Goal: Navigation & Orientation: Find specific page/section

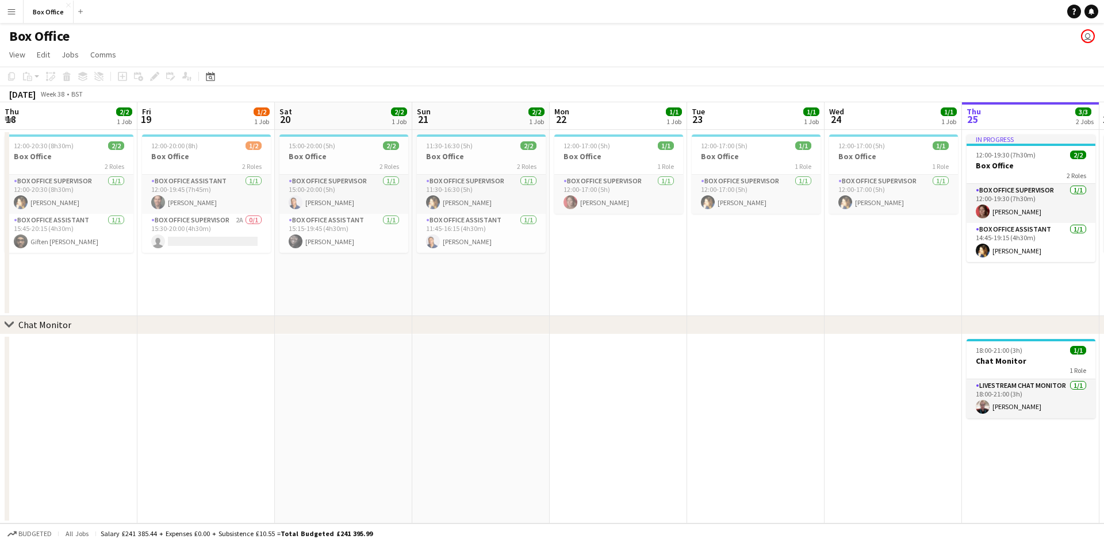
scroll to position [0, 465]
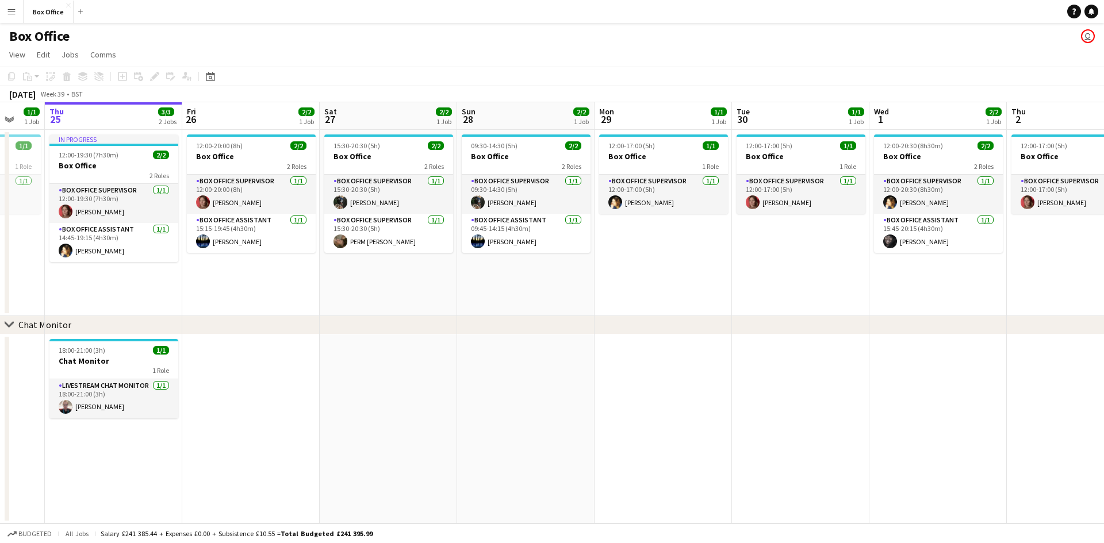
drag, startPoint x: 758, startPoint y: 302, endPoint x: 330, endPoint y: 298, distance: 428.4
click at [304, 306] on app-calendar-viewport "Mon 22 1/1 1 Job Tue 23 1/1 1 Job Wed 24 1/1 1 Job Thu 25 3/3 2 Jobs Fri 26 2/2…" at bounding box center [552, 313] width 1104 height 422
drag, startPoint x: 855, startPoint y: 321, endPoint x: 444, endPoint y: 306, distance: 410.8
click at [432, 317] on div "chevron-right Chat Monitor" at bounding box center [552, 325] width 1104 height 18
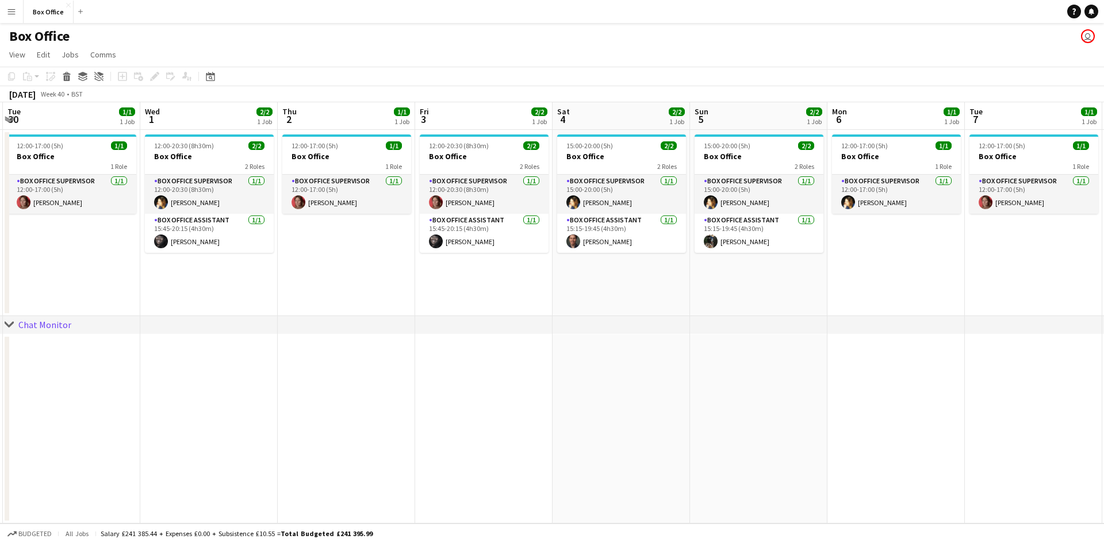
drag, startPoint x: 937, startPoint y: 311, endPoint x: 210, endPoint y: 267, distance: 728.7
click at [210, 267] on app-calendar-viewport "Fri 26 2/2 1 Job Sat 27 2/2 1 Job Sun 28 2/2 1 Job Mon 29 1/1 1 Job Tue 30 1/1 …" at bounding box center [552, 313] width 1104 height 422
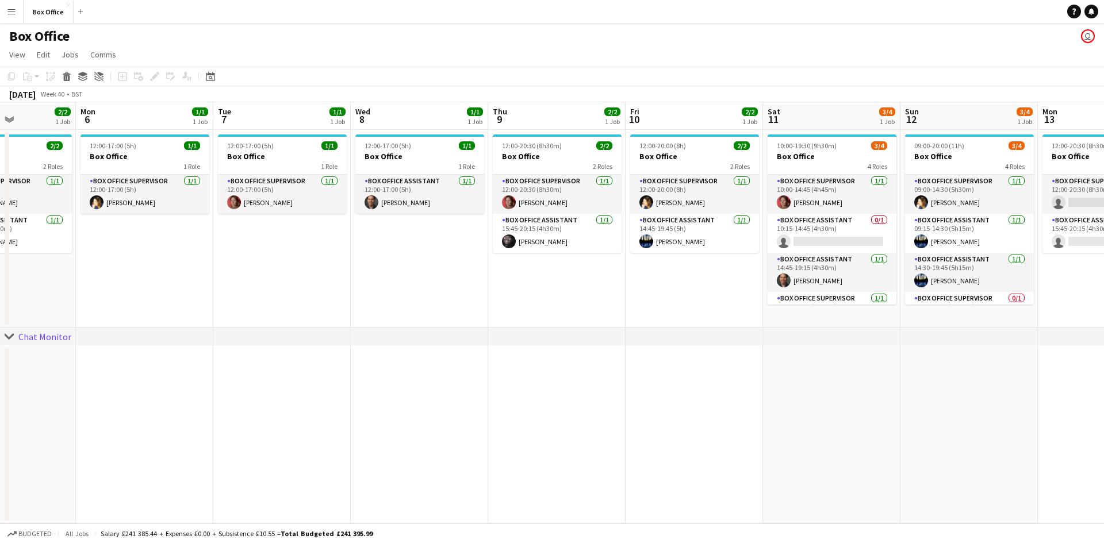
drag, startPoint x: 1018, startPoint y: 267, endPoint x: 266, endPoint y: 235, distance: 752.2
click at [266, 235] on app-calendar-viewport "Fri 3 2/2 1 Job Sat 4 2/2 1 Job Sun 5 2/2 1 Job Mon 6 1/1 1 Job Tue 7 1/1 1 Job…" at bounding box center [552, 313] width 1104 height 422
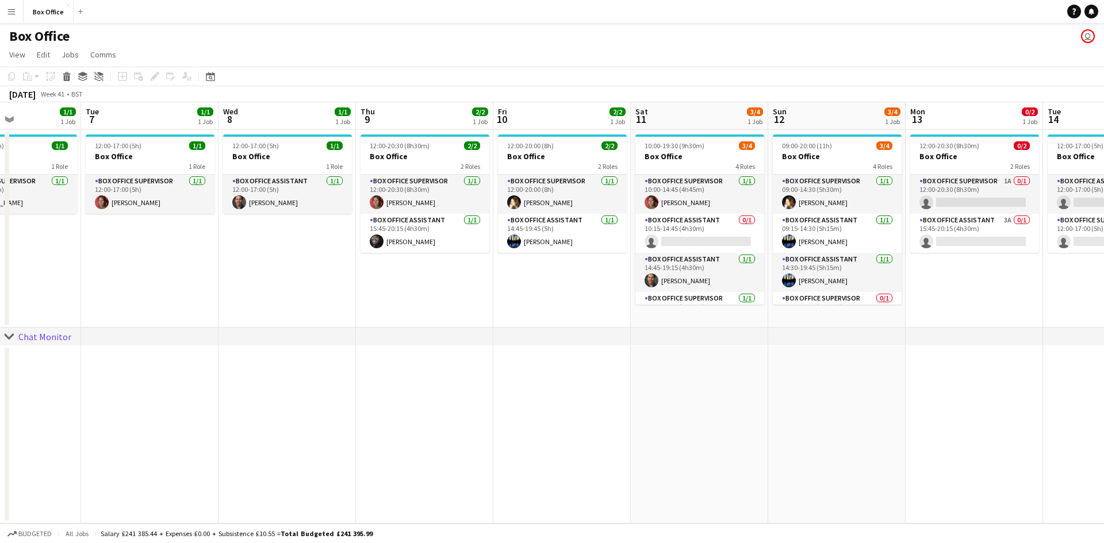
drag, startPoint x: 597, startPoint y: 279, endPoint x: 468, endPoint y: 265, distance: 130.2
click at [469, 265] on app-calendar-viewport "Fri 3 2/2 1 Job Sat 4 2/2 1 Job Sun 5 2/2 1 Job Mon 6 1/1 1 Job Tue 7 1/1 1 Job…" at bounding box center [552, 313] width 1104 height 422
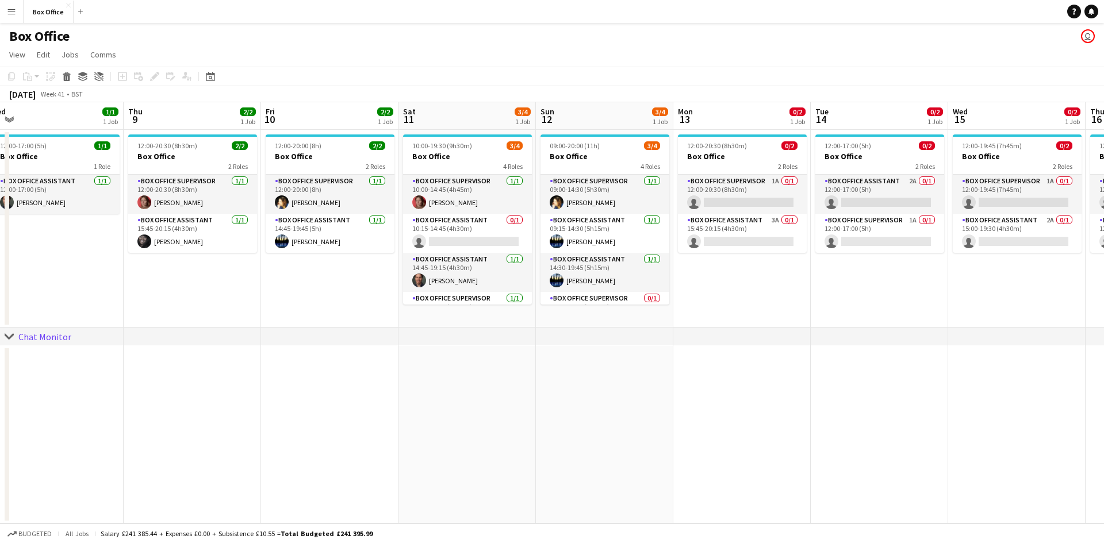
scroll to position [0, 470]
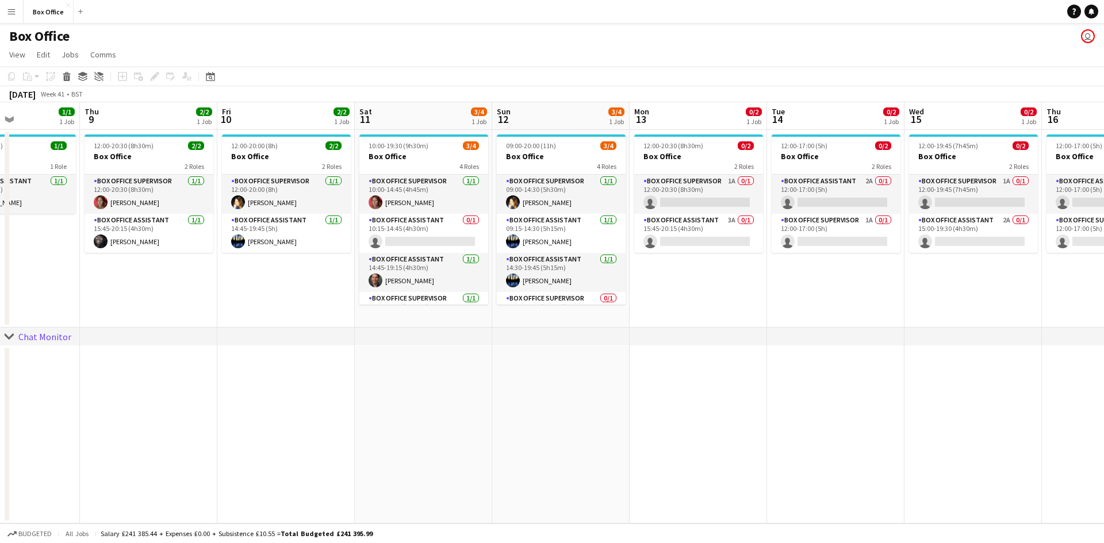
drag, startPoint x: 522, startPoint y: 298, endPoint x: 252, endPoint y: 285, distance: 270.0
click at [252, 285] on app-calendar-viewport "Sun 5 2/2 1 Job Mon 6 1/1 1 Job Tue 7 1/1 1 Job Wed 8 1/1 1 Job Thu 9 2/2 1 Job…" at bounding box center [552, 313] width 1104 height 422
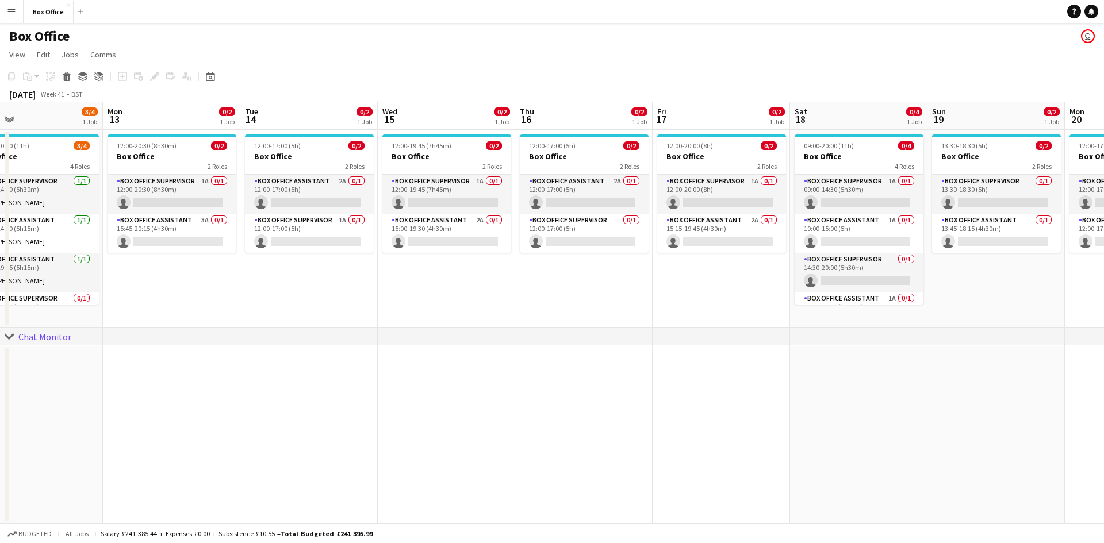
drag, startPoint x: 904, startPoint y: 309, endPoint x: 382, endPoint y: 313, distance: 521.6
click at [382, 313] on app-calendar-viewport "Thu 9 2/2 1 Job Fri 10 2/2 1 Job Sat 11 3/4 1 Job Sun 12 3/4 1 Job Mon 13 0/2 1…" at bounding box center [552, 313] width 1104 height 422
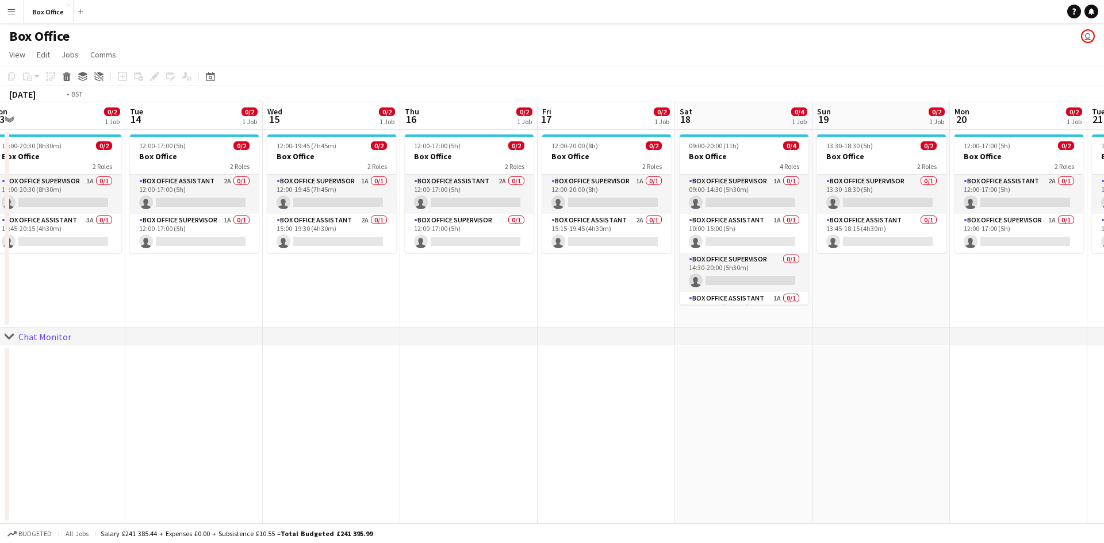
drag, startPoint x: 680, startPoint y: 294, endPoint x: 293, endPoint y: 260, distance: 388.5
click at [293, 260] on app-calendar-viewport "Thu 9 2/2 1 Job Fri 10 2/2 1 Job Sat 11 3/4 1 Job Sun 12 3/4 1 Job Mon 13 0/2 1…" at bounding box center [552, 313] width 1104 height 422
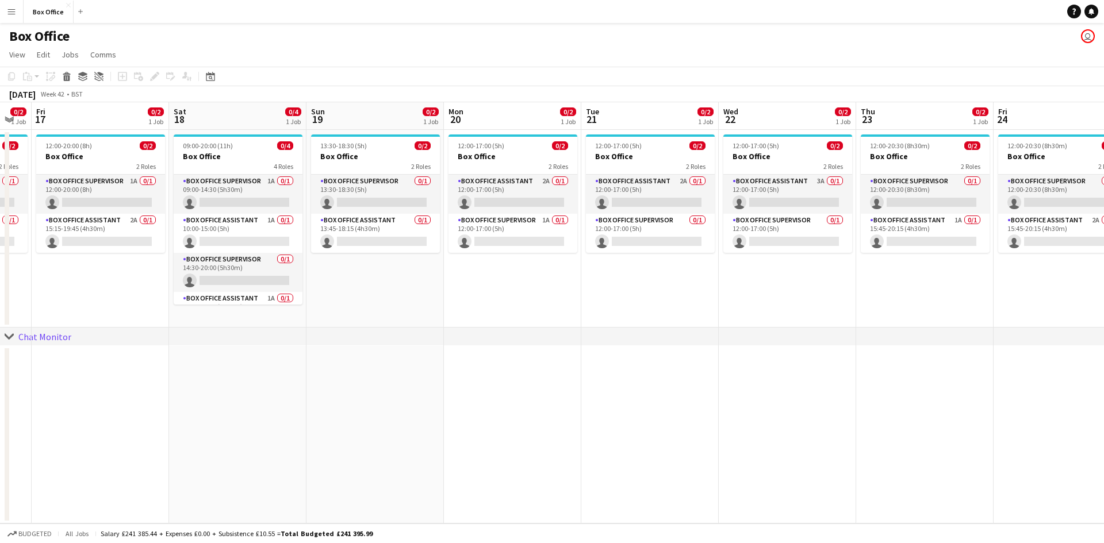
drag, startPoint x: 668, startPoint y: 286, endPoint x: 400, endPoint y: 271, distance: 269.0
click at [400, 271] on app-calendar-viewport "Mon 13 0/2 1 Job Tue 14 0/2 1 Job Wed 15 0/2 1 Job Thu 16 0/2 1 Job Fri 17 0/2 …" at bounding box center [552, 313] width 1104 height 422
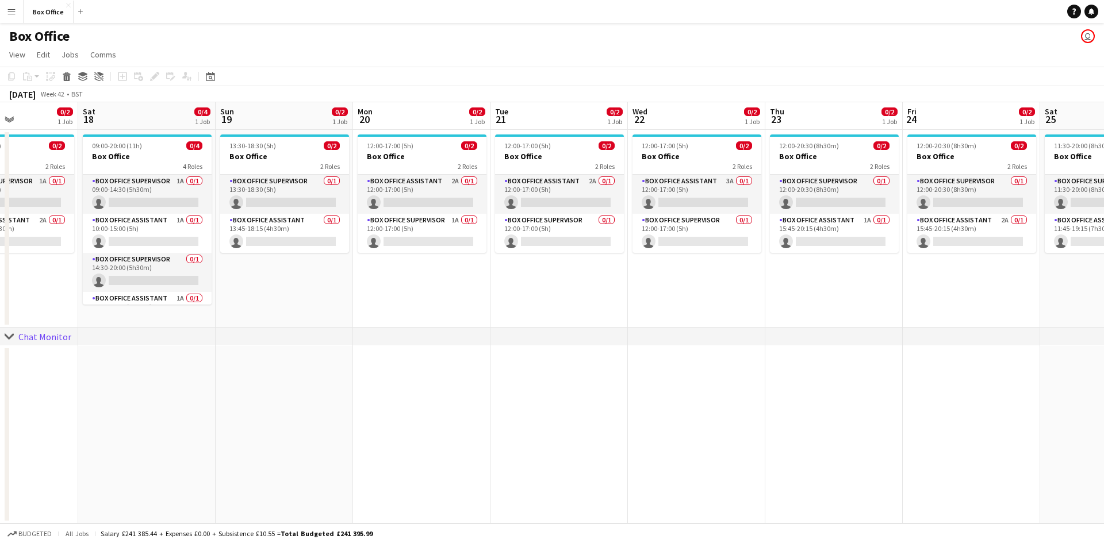
scroll to position [0, 409]
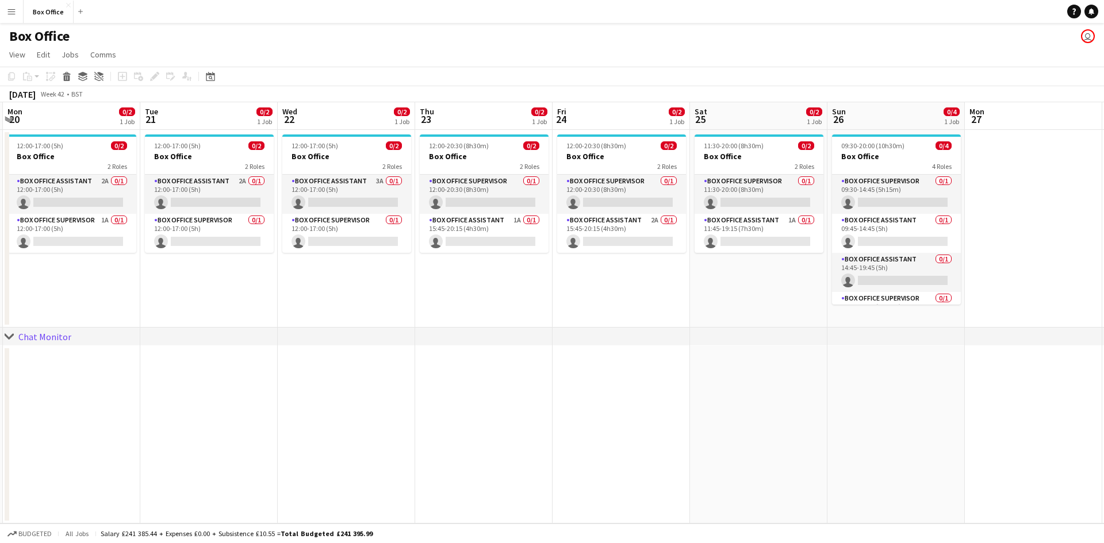
drag, startPoint x: 819, startPoint y: 306, endPoint x: 655, endPoint y: 307, distance: 163.9
click at [655, 307] on app-calendar-viewport "Fri 17 0/2 1 Job Sat 18 0/4 1 Job Sun 19 0/2 1 Job Mon 20 0/2 1 Job Tue 21 0/2 …" at bounding box center [552, 313] width 1104 height 422
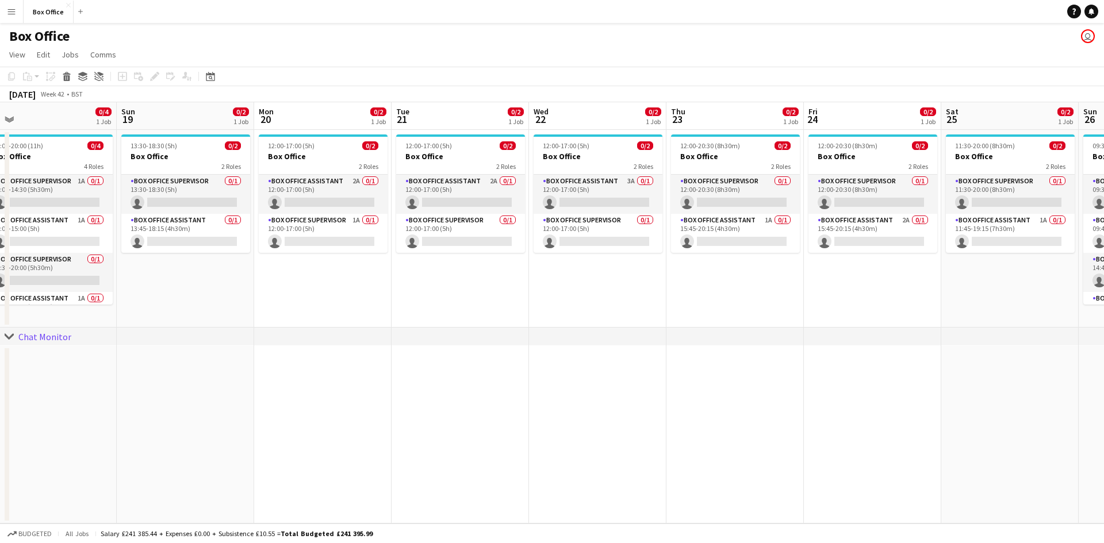
drag, startPoint x: 514, startPoint y: 279, endPoint x: 766, endPoint y: 294, distance: 252.9
click at [766, 294] on app-calendar-viewport "Thu 16 0/2 1 Job Fri 17 0/2 1 Job Sat 18 0/4 1 Job Sun 19 0/2 1 Job Mon 20 0/2 …" at bounding box center [552, 313] width 1104 height 422
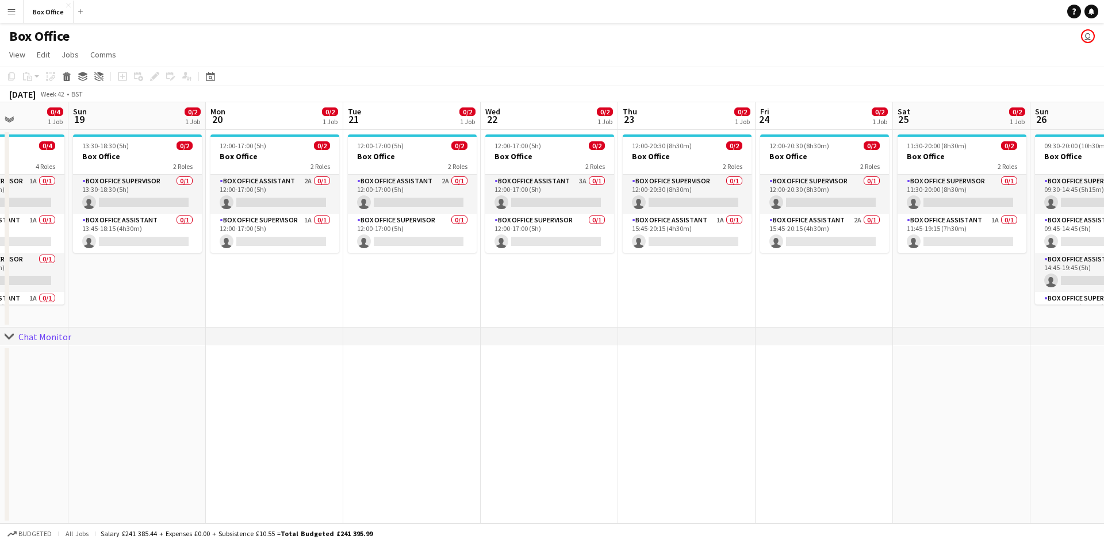
drag, startPoint x: 418, startPoint y: 275, endPoint x: 784, endPoint y: 300, distance: 366.5
click at [786, 300] on app-calendar-viewport "Thu 16 0/2 1 Job Fri 17 0/2 1 Job Sat 18 0/4 1 Job Sun 19 0/2 1 Job Mon 20 0/2 …" at bounding box center [552, 313] width 1104 height 422
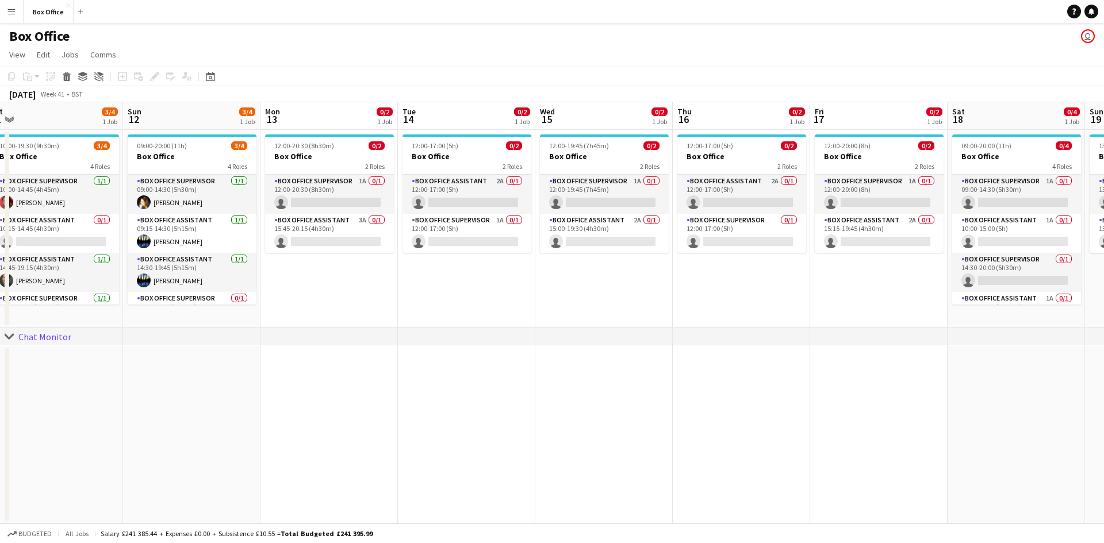
scroll to position [0, 300]
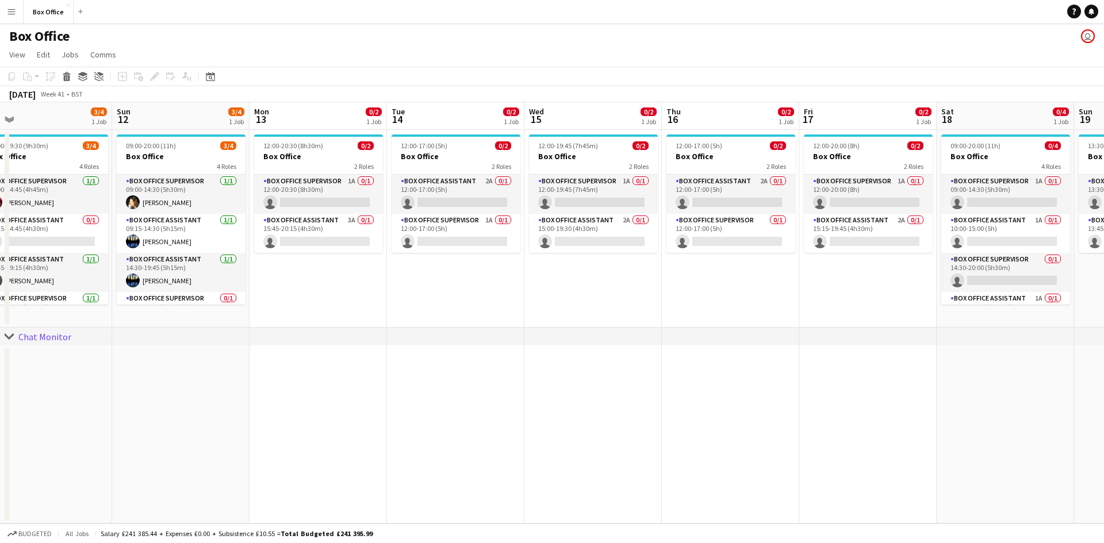
drag, startPoint x: 171, startPoint y: 298, endPoint x: 802, endPoint y: 331, distance: 631.6
click at [802, 331] on div "chevron-right Chat Monitor Thu 9 2/2 1 Job Fri 10 2/2 1 Job Sat 11 3/4 1 Job Su…" at bounding box center [552, 313] width 1104 height 422
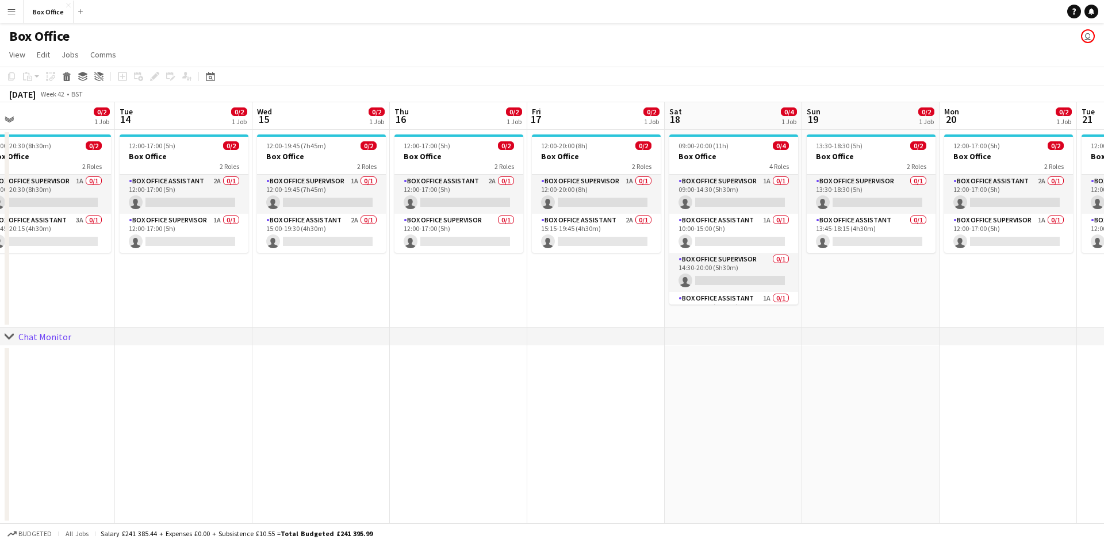
drag, startPoint x: 576, startPoint y: 406, endPoint x: 370, endPoint y: 420, distance: 206.4
click at [370, 420] on app-calendar-viewport "Thu 9 2/2 1 Job Fri 10 2/2 1 Job Sat 11 3/4 1 Job Sun 12 3/4 1 Job Mon 13 0/2 1…" at bounding box center [552, 313] width 1104 height 422
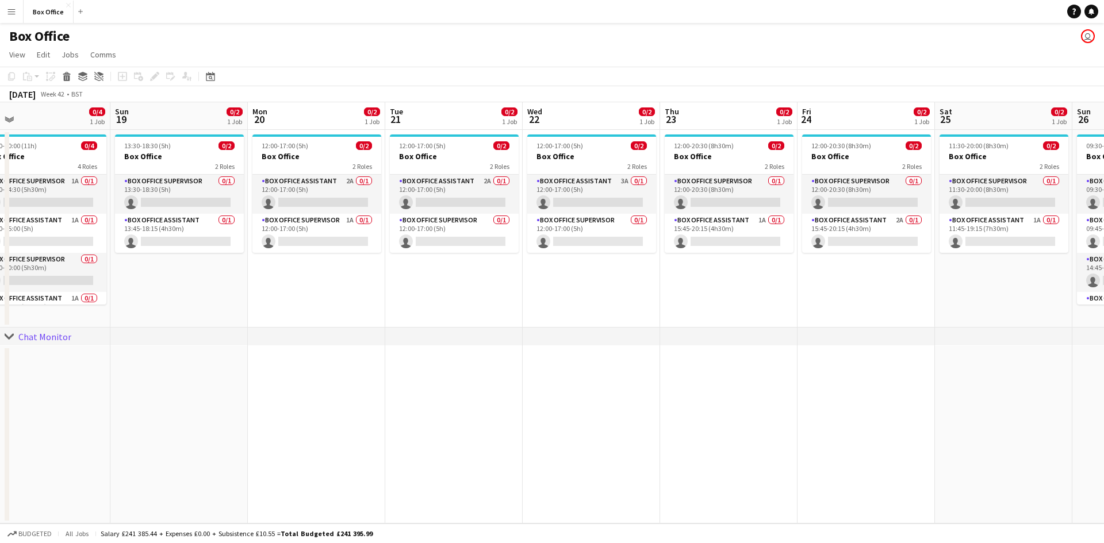
drag, startPoint x: 1019, startPoint y: 362, endPoint x: 447, endPoint y: 407, distance: 573.3
click at [259, 411] on app-calendar-viewport "Wed 15 0/2 1 Job Thu 16 0/2 1 Job Fri 17 0/2 1 Job Sat 18 0/4 1 Job Sun 19 0/2 …" at bounding box center [552, 313] width 1104 height 422
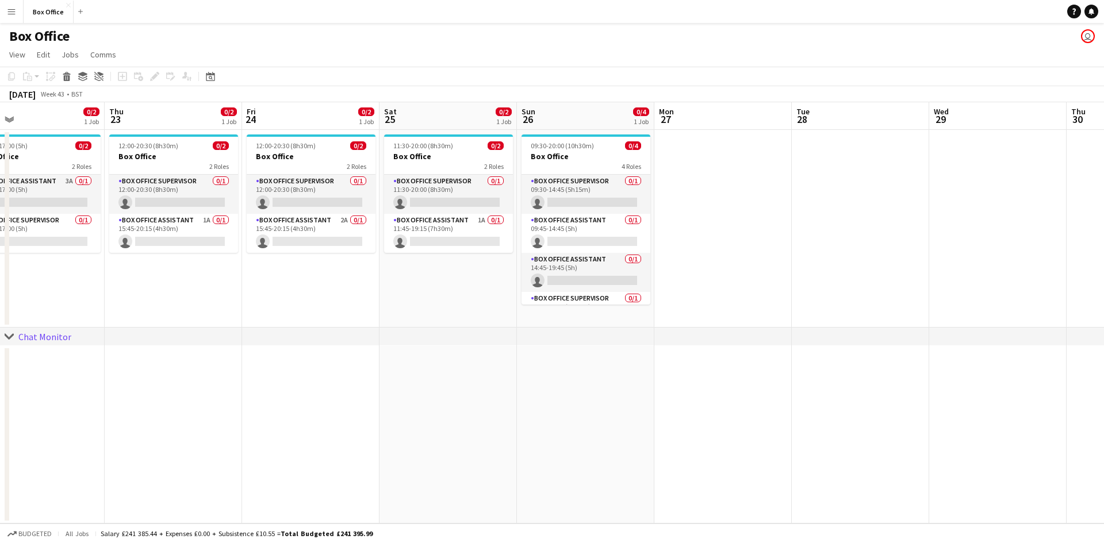
drag, startPoint x: 536, startPoint y: 392, endPoint x: 521, endPoint y: 393, distance: 15.0
click at [321, 395] on app-calendar-viewport "Sun 19 0/2 1 Job Mon 20 0/2 1 Job Tue 21 0/2 1 Job Wed 22 0/2 1 Job Thu 23 0/2 …" at bounding box center [552, 313] width 1104 height 422
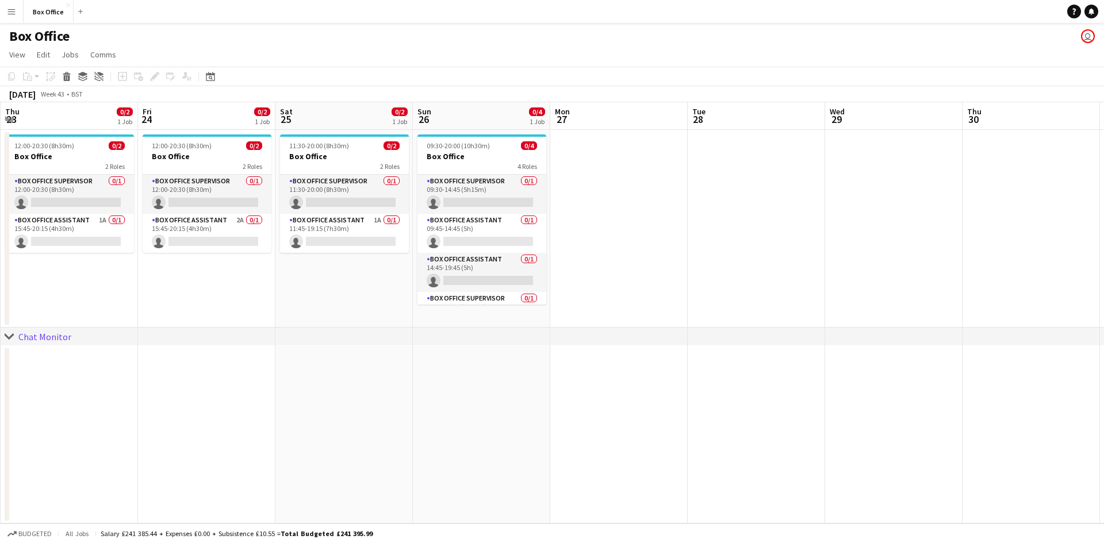
scroll to position [0, 550]
drag, startPoint x: 840, startPoint y: 380, endPoint x: 735, endPoint y: 382, distance: 105.3
click at [735, 382] on app-calendar-viewport "Sun 19 0/2 1 Job Mon 20 0/2 1 Job Tue 21 0/2 1 Job Wed 22 0/2 1 Job Thu 23 0/2 …" at bounding box center [552, 313] width 1104 height 422
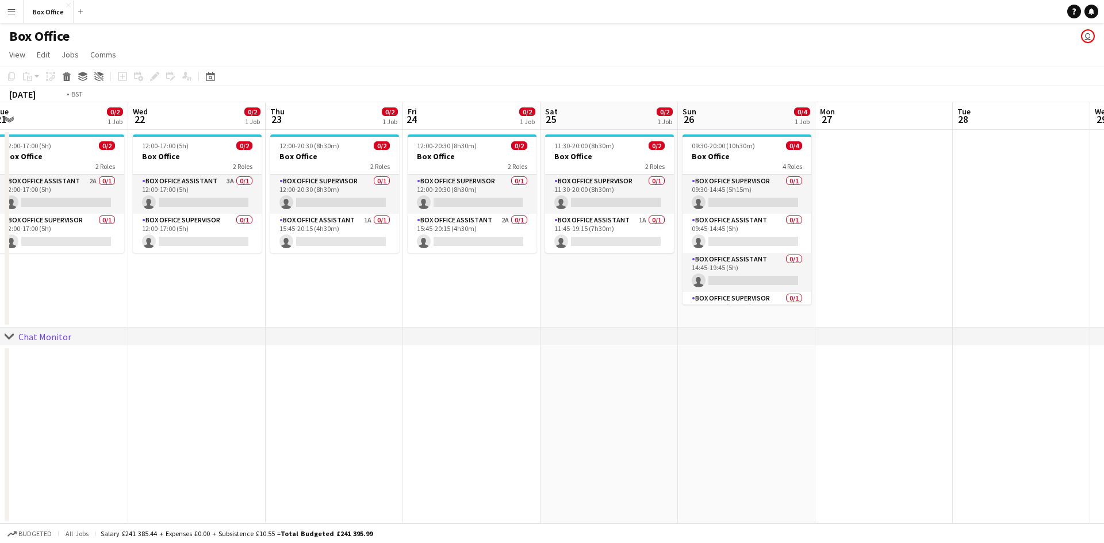
drag, startPoint x: 102, startPoint y: 377, endPoint x: 606, endPoint y: 354, distance: 504.8
click at [617, 362] on app-calendar-viewport "Sun 19 0/2 1 Job Mon 20 0/2 1 Job Tue 21 0/2 1 Job Wed 22 0/2 1 Job Thu 23 0/2 …" at bounding box center [552, 313] width 1104 height 422
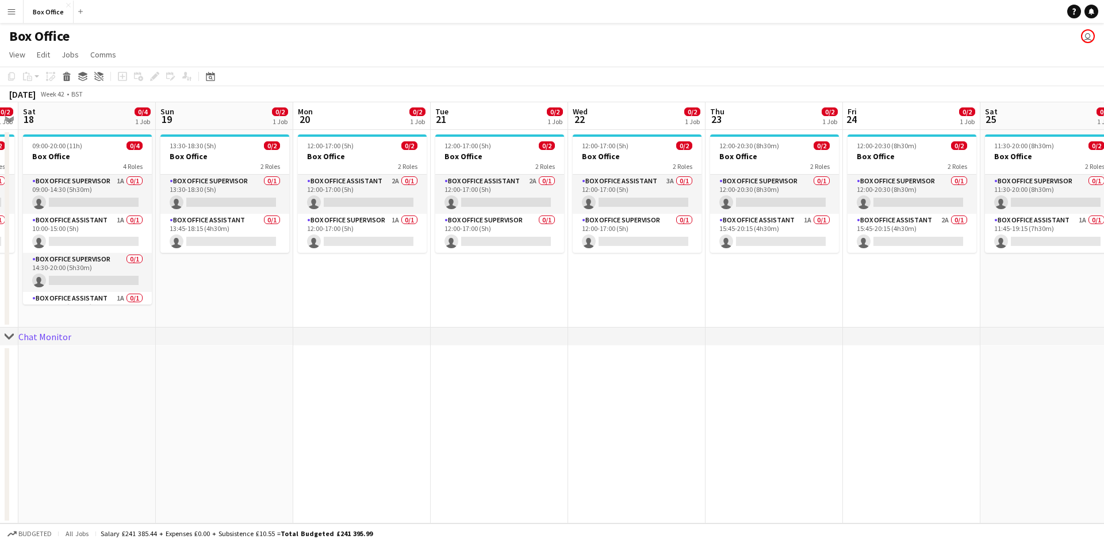
drag, startPoint x: 360, startPoint y: 405, endPoint x: 639, endPoint y: 387, distance: 280.0
click at [664, 397] on app-calendar-viewport "Thu 16 0/2 1 Job Fri 17 0/2 1 Job Sat 18 0/4 1 Job Sun 19 0/2 1 Job Mon 20 0/2 …" at bounding box center [552, 313] width 1104 height 422
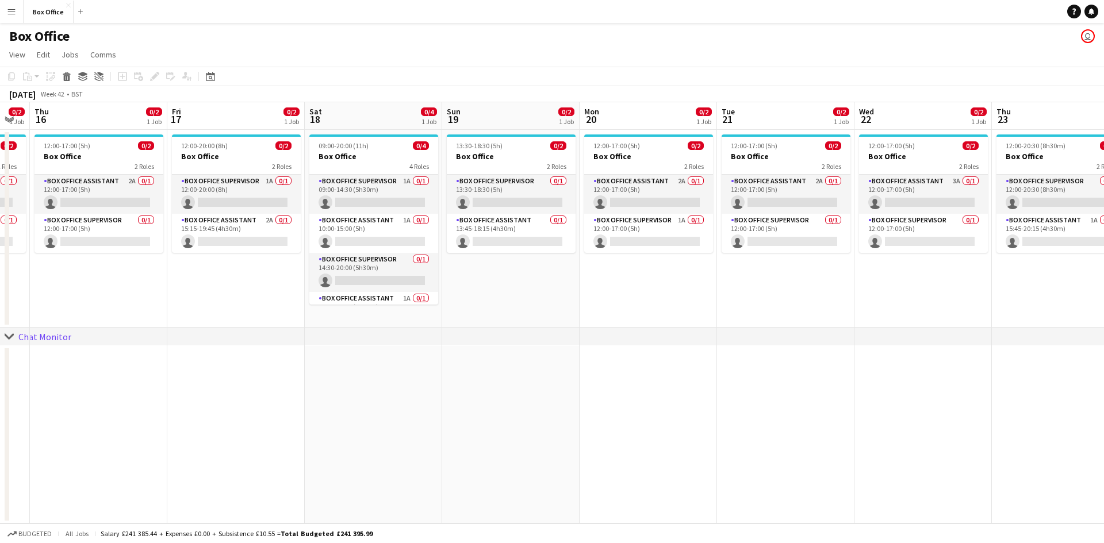
drag, startPoint x: 304, startPoint y: 368, endPoint x: 668, endPoint y: 361, distance: 364.6
click at [668, 361] on app-calendar-viewport "Tue 14 0/2 1 Job Wed 15 0/2 1 Job Thu 16 0/2 1 Job Fri 17 0/2 1 Job Sat 18 0/4 …" at bounding box center [552, 313] width 1104 height 422
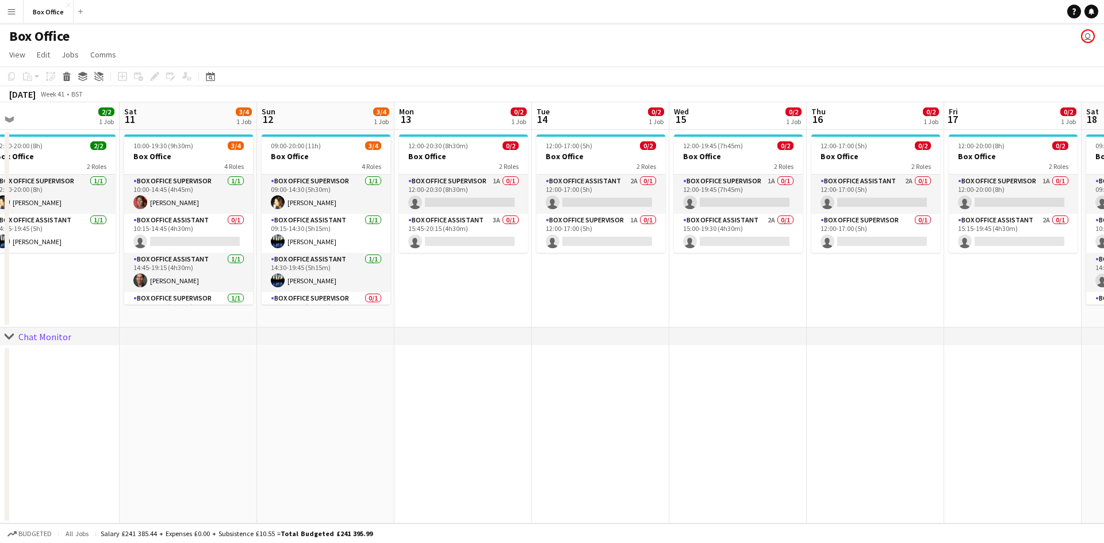
click at [631, 367] on app-calendar-viewport "Wed 8 1/1 1 Job Thu 9 2/2 1 Job Fri 10 2/2 1 Job Sat 11 3/4 1 Job Sun 12 3/4 1 …" at bounding box center [552, 313] width 1104 height 422
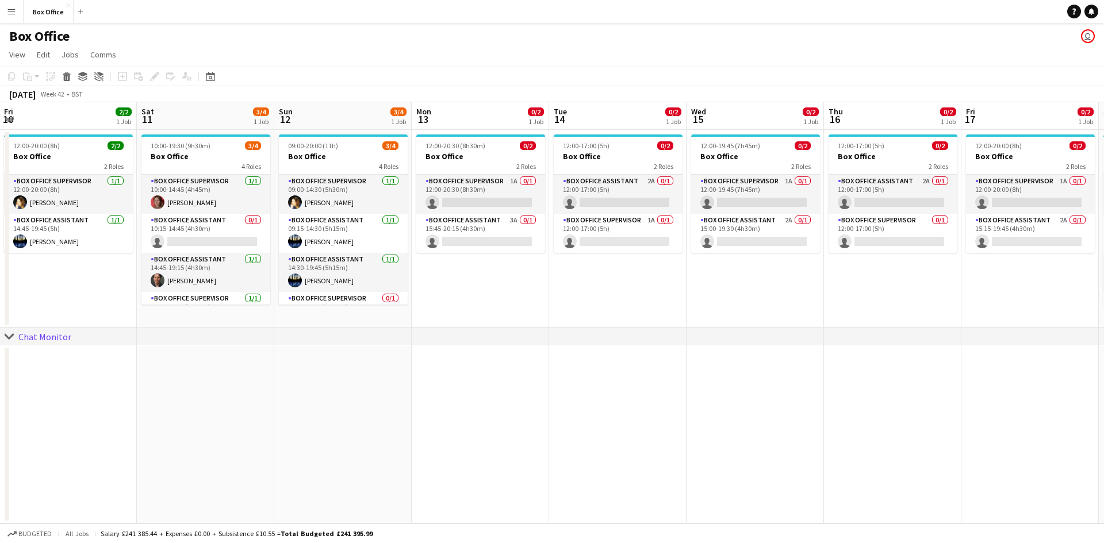
drag, startPoint x: 209, startPoint y: 363, endPoint x: 693, endPoint y: 389, distance: 484.3
click at [695, 389] on app-calendar-viewport "Wed 8 1/1 1 Job Thu 9 2/2 1 Job Fri 10 2/2 1 Job Sat 11 3/4 1 Job Sun 12 3/4 1 …" at bounding box center [552, 313] width 1104 height 422
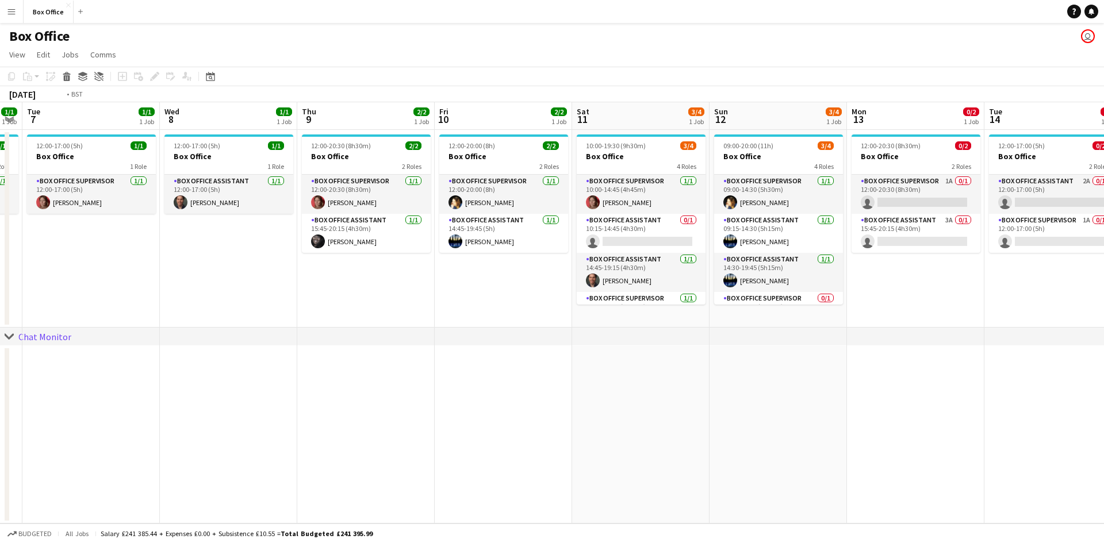
drag, startPoint x: 630, startPoint y: 421, endPoint x: 671, endPoint y: 427, distance: 41.9
click at [672, 427] on app-calendar-viewport "Sun 5 2/2 1 Job Mon 6 1/1 1 Job Tue 7 1/1 1 Job Wed 8 1/1 1 Job Thu 9 2/2 1 Job…" at bounding box center [552, 313] width 1104 height 422
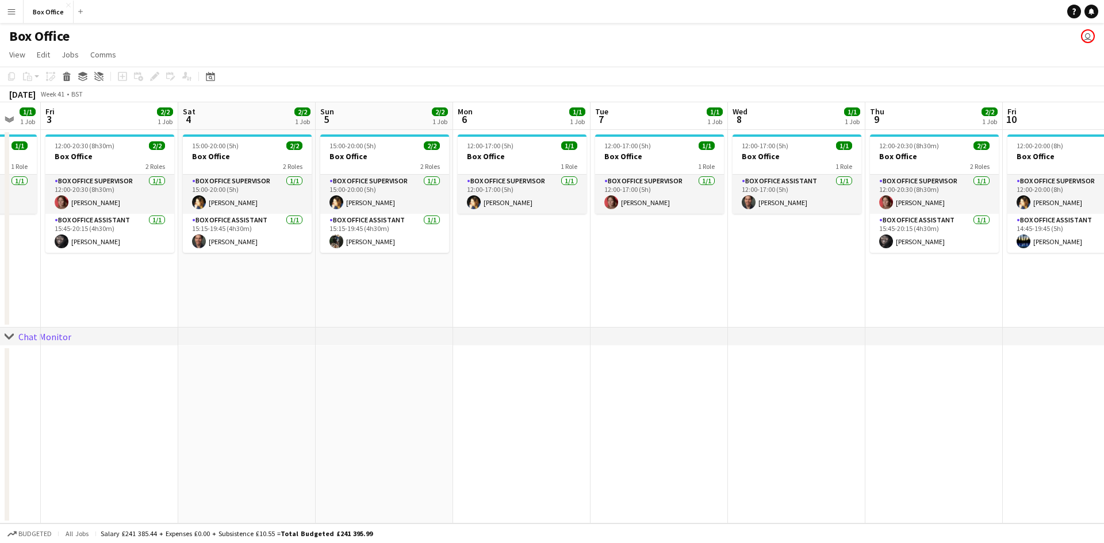
drag, startPoint x: 656, startPoint y: 424, endPoint x: 450, endPoint y: 371, distance: 213.1
click at [770, 430] on app-calendar-viewport "Tue 30 1/1 1 Job Wed 1 2/2 1 Job Thu 2 1/1 1 Job Fri 3 2/2 1 Job Sat 4 2/2 1 Jo…" at bounding box center [552, 313] width 1104 height 422
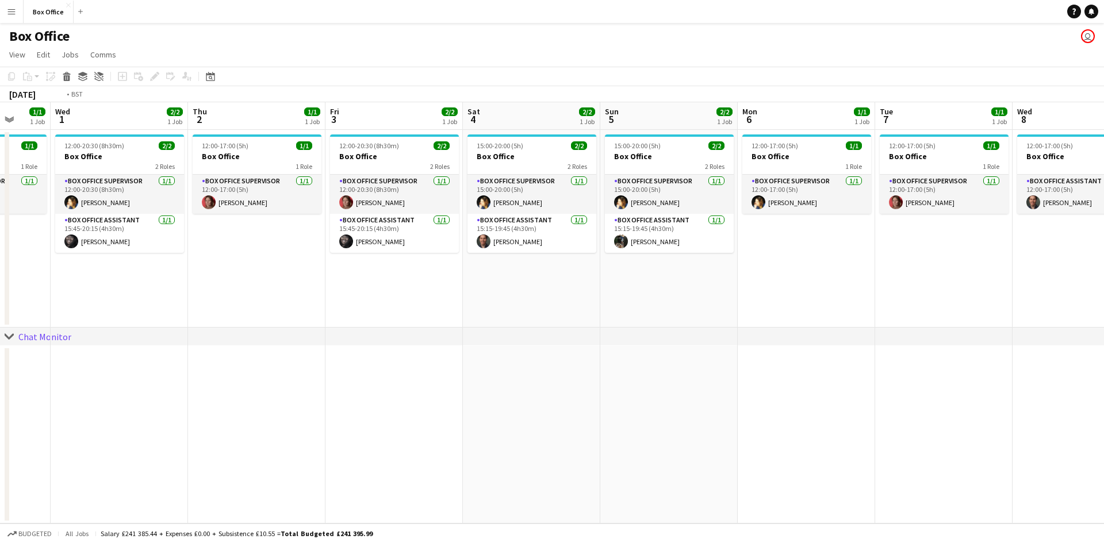
drag, startPoint x: 237, startPoint y: 358, endPoint x: 714, endPoint y: 416, distance: 480.8
click at [685, 416] on app-calendar-viewport "Sun 28 2/2 1 Job Mon 29 1/1 1 Job Tue 30 1/1 1 Job Wed 1 2/2 1 Job Thu 2 1/1 1 …" at bounding box center [552, 313] width 1104 height 422
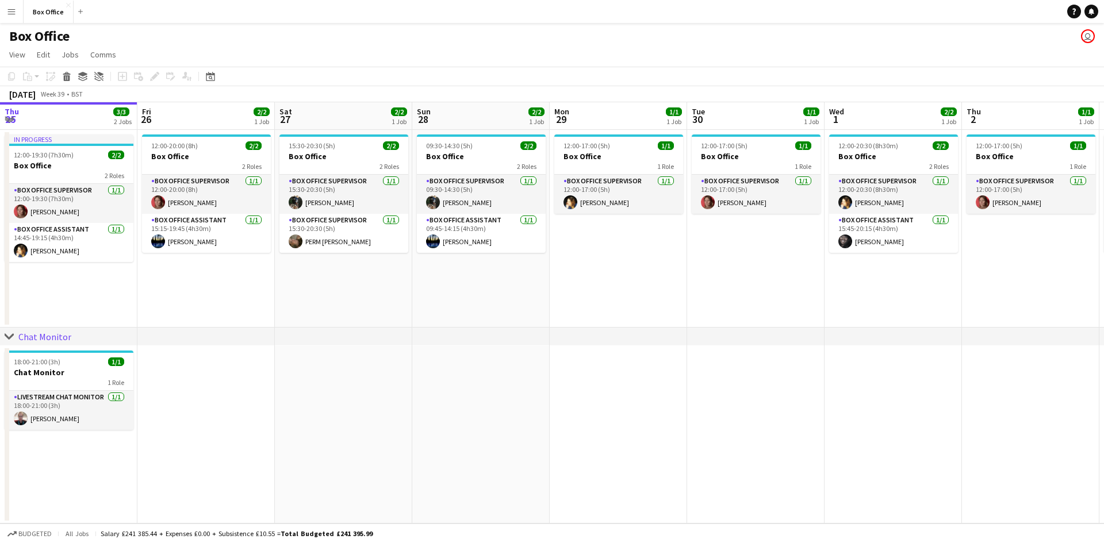
click at [714, 416] on app-calendar-viewport "Thu 25 3/3 2 Jobs Fri 26 2/2 1 Job Sat 27 2/2 1 Job Sun 28 2/2 1 Job Mon 29 1/1…" at bounding box center [552, 313] width 1104 height 422
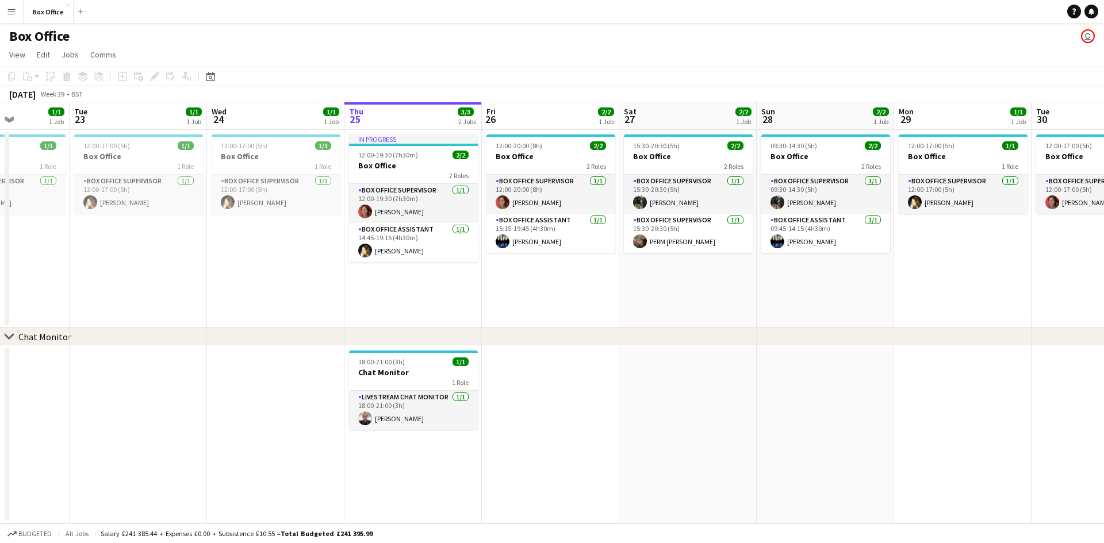
scroll to position [0, 433]
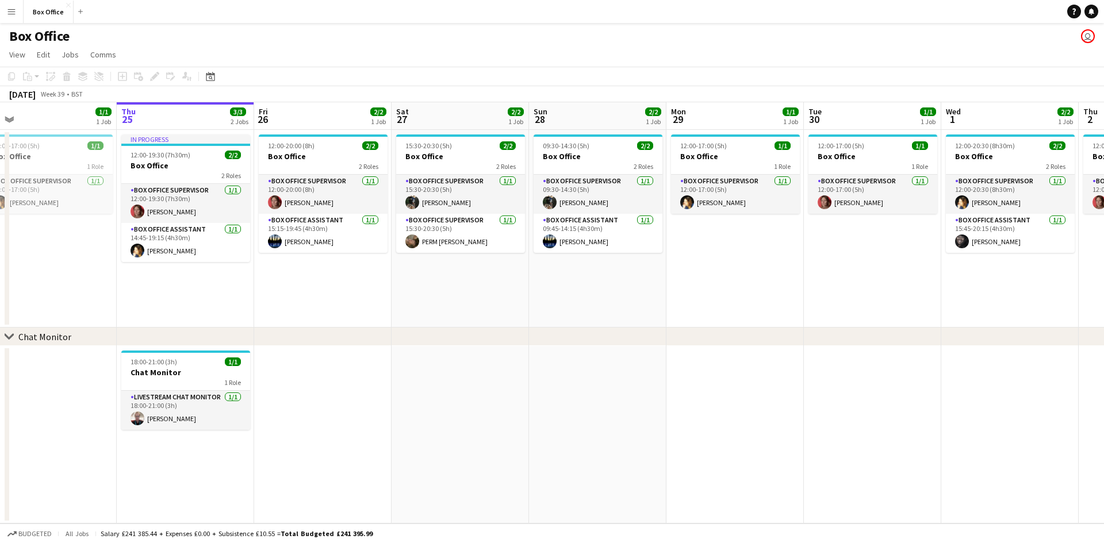
drag, startPoint x: 202, startPoint y: 321, endPoint x: 284, endPoint y: 321, distance: 81.7
click at [284, 321] on app-calendar-viewport "Sun 21 2/2 1 Job Mon 22 1/1 1 Job Tue 23 1/1 1 Job Wed 24 1/1 1 Job Thu 25 3/3 …" at bounding box center [552, 313] width 1104 height 422
